Goal: Information Seeking & Learning: Learn about a topic

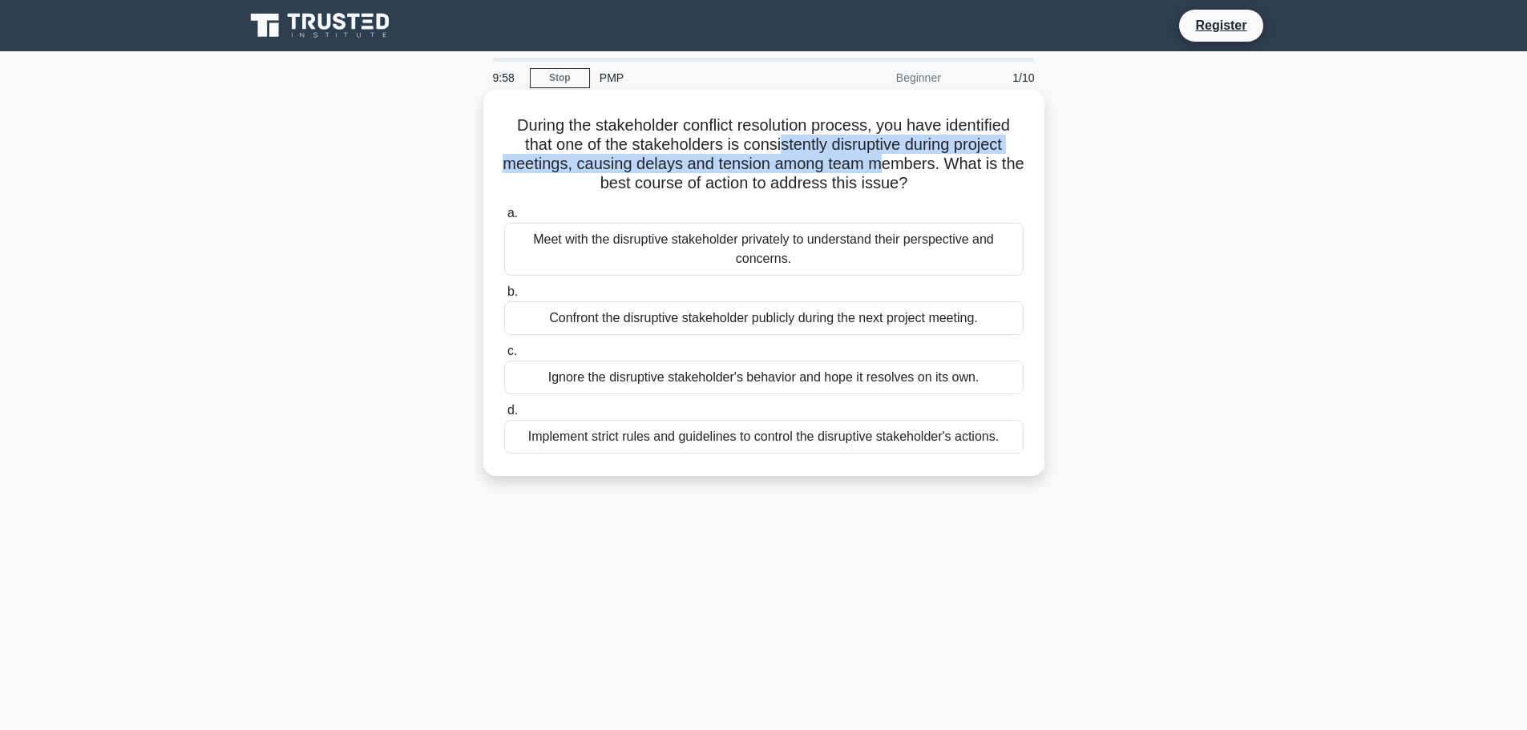
drag, startPoint x: 779, startPoint y: 141, endPoint x: 898, endPoint y: 163, distance: 120.7
click at [898, 163] on h5 "During the stakeholder conflict resolution process, you have identified that on…" at bounding box center [763, 154] width 523 height 79
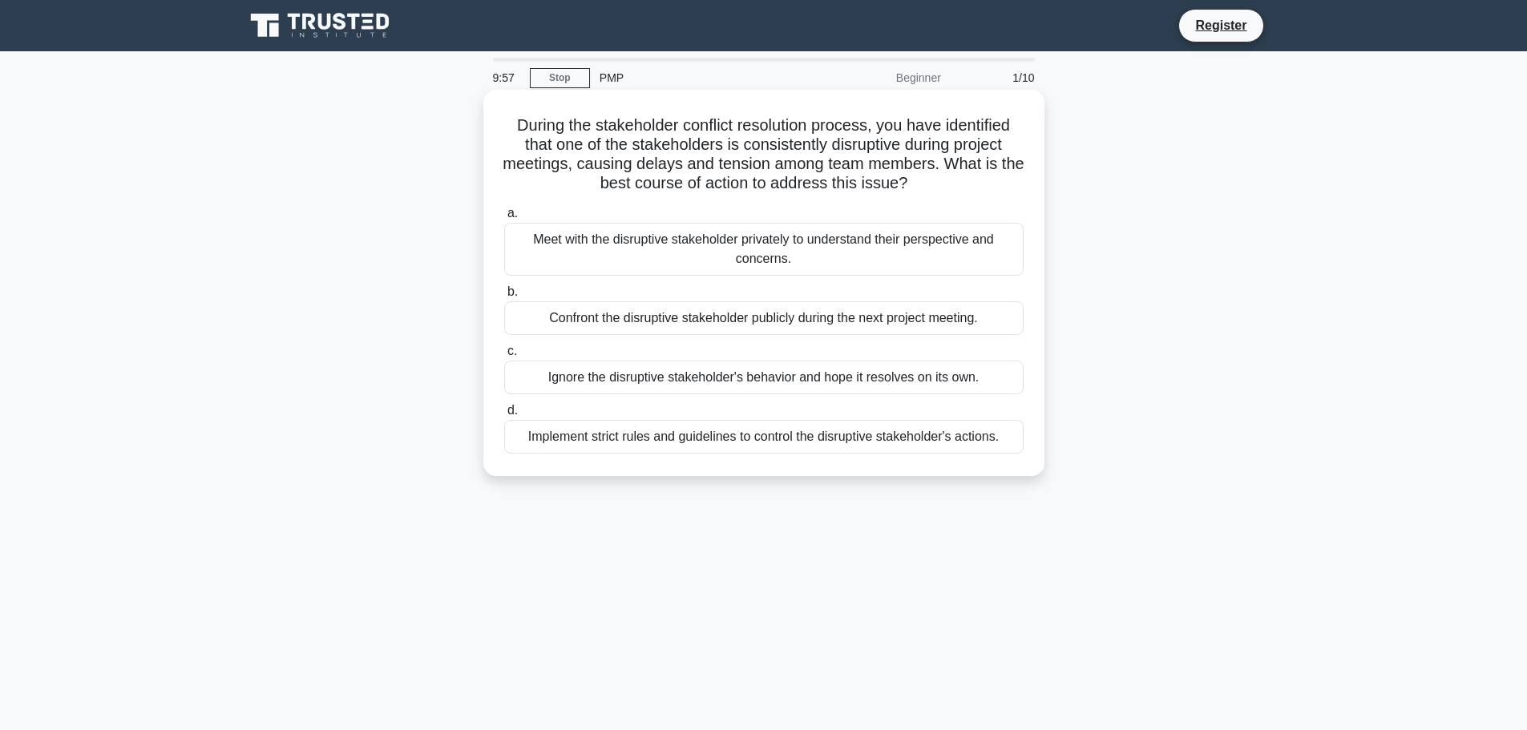
click at [833, 177] on h5 "During the stakeholder conflict resolution process, you have identified that on…" at bounding box center [763, 154] width 523 height 79
drag, startPoint x: 775, startPoint y: 171, endPoint x: 729, endPoint y: 184, distance: 47.4
click at [717, 176] on h5 "During the stakeholder conflict resolution process, you have identified that on…" at bounding box center [763, 154] width 523 height 79
drag, startPoint x: 886, startPoint y: 189, endPoint x: 745, endPoint y: 179, distance: 140.6
click at [745, 179] on h5 "During the stakeholder conflict resolution process, you have identified that on…" at bounding box center [763, 154] width 523 height 79
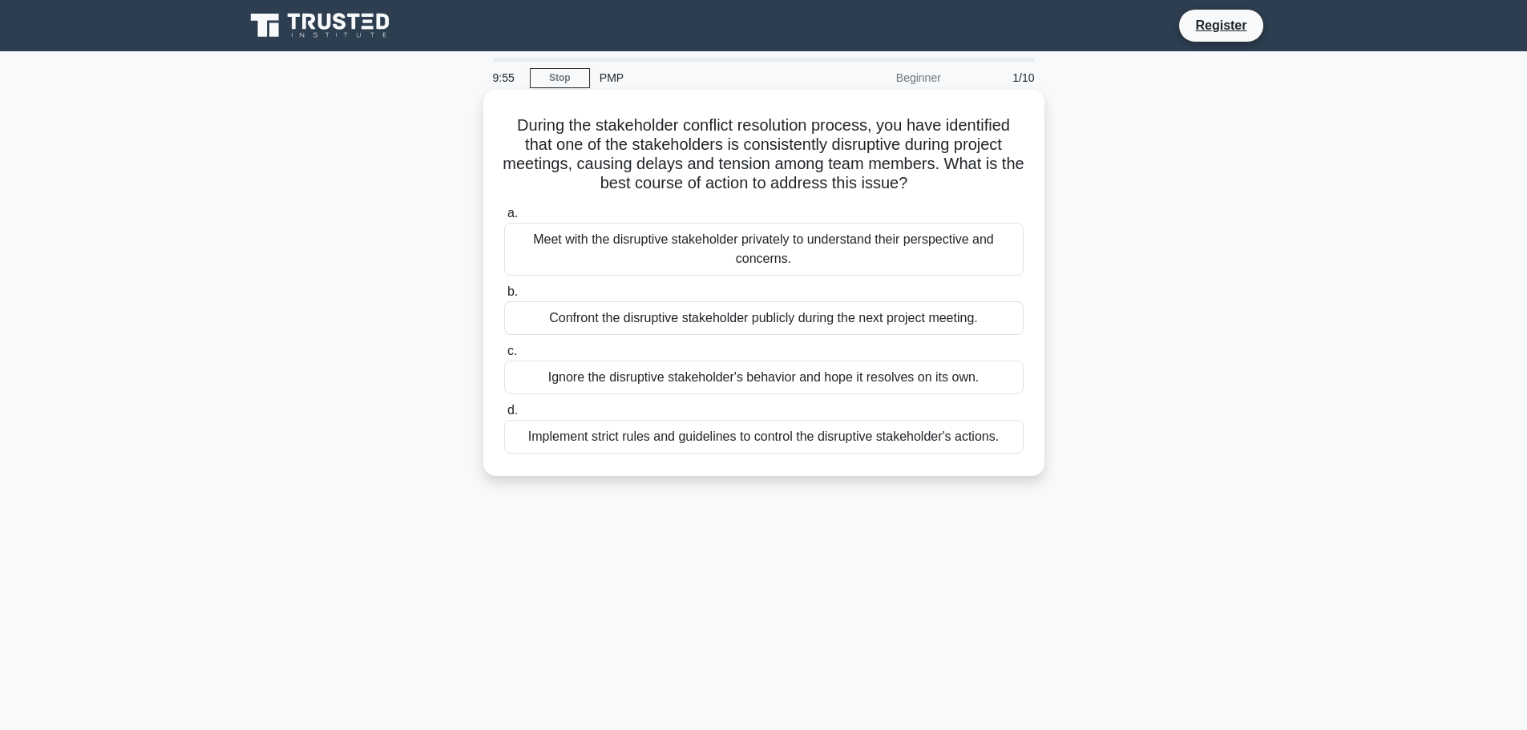
click at [1035, 224] on div "During the stakeholder conflict resolution process, you have identified that on…" at bounding box center [764, 282] width 548 height 373
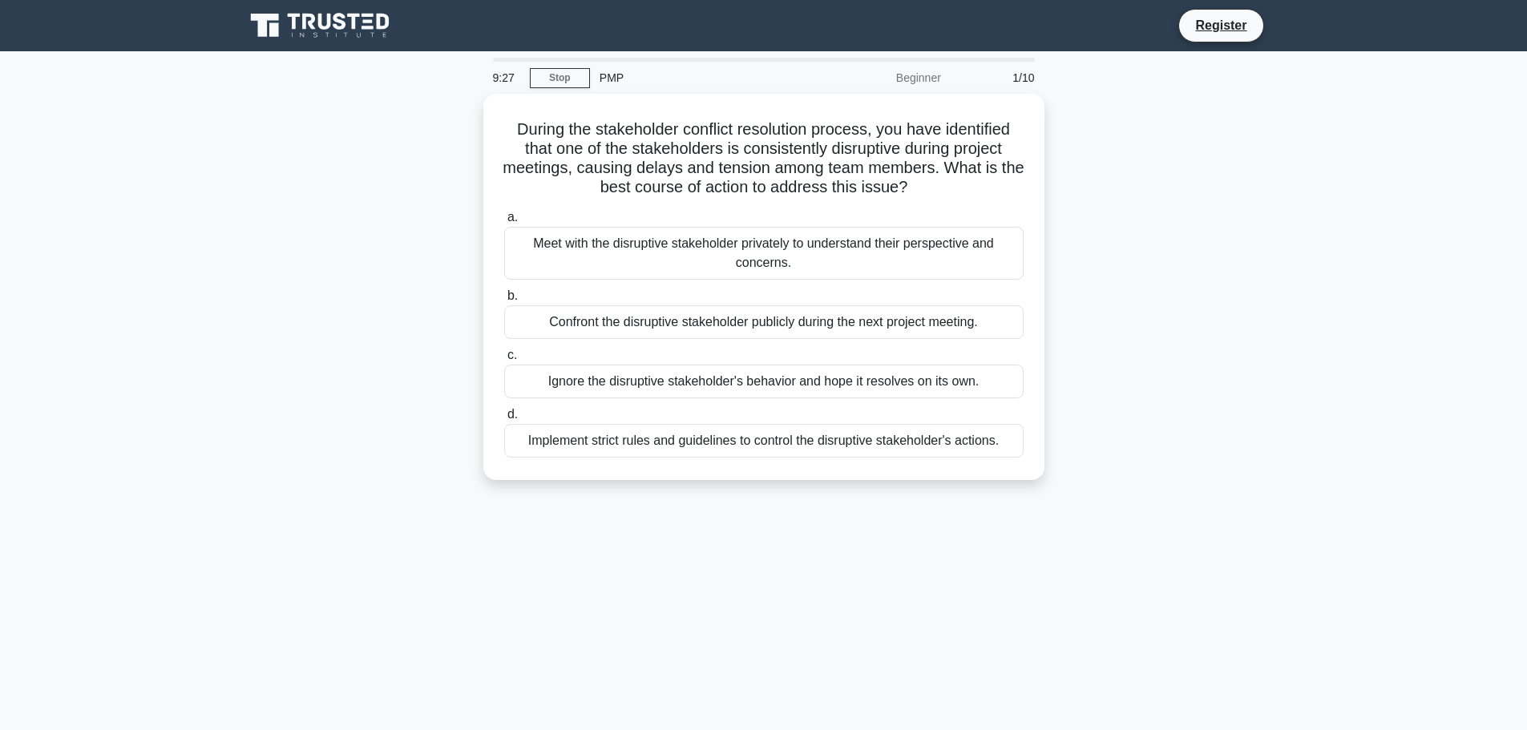
click at [619, 77] on div "PMP" at bounding box center [700, 78] width 220 height 32
